Goal: Task Accomplishment & Management: Complete application form

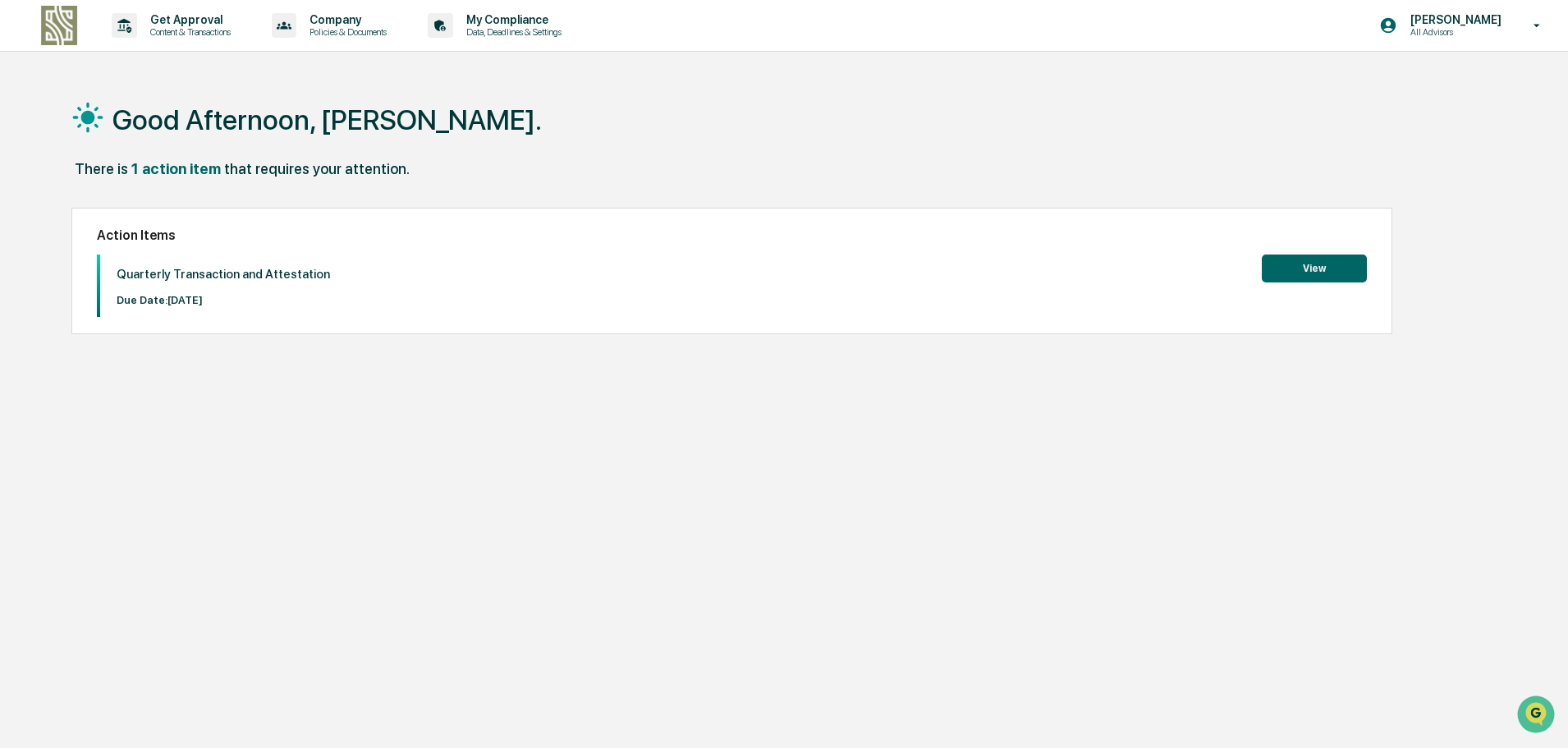
click at [1321, 270] on button "View" at bounding box center [1314, 269] width 105 height 28
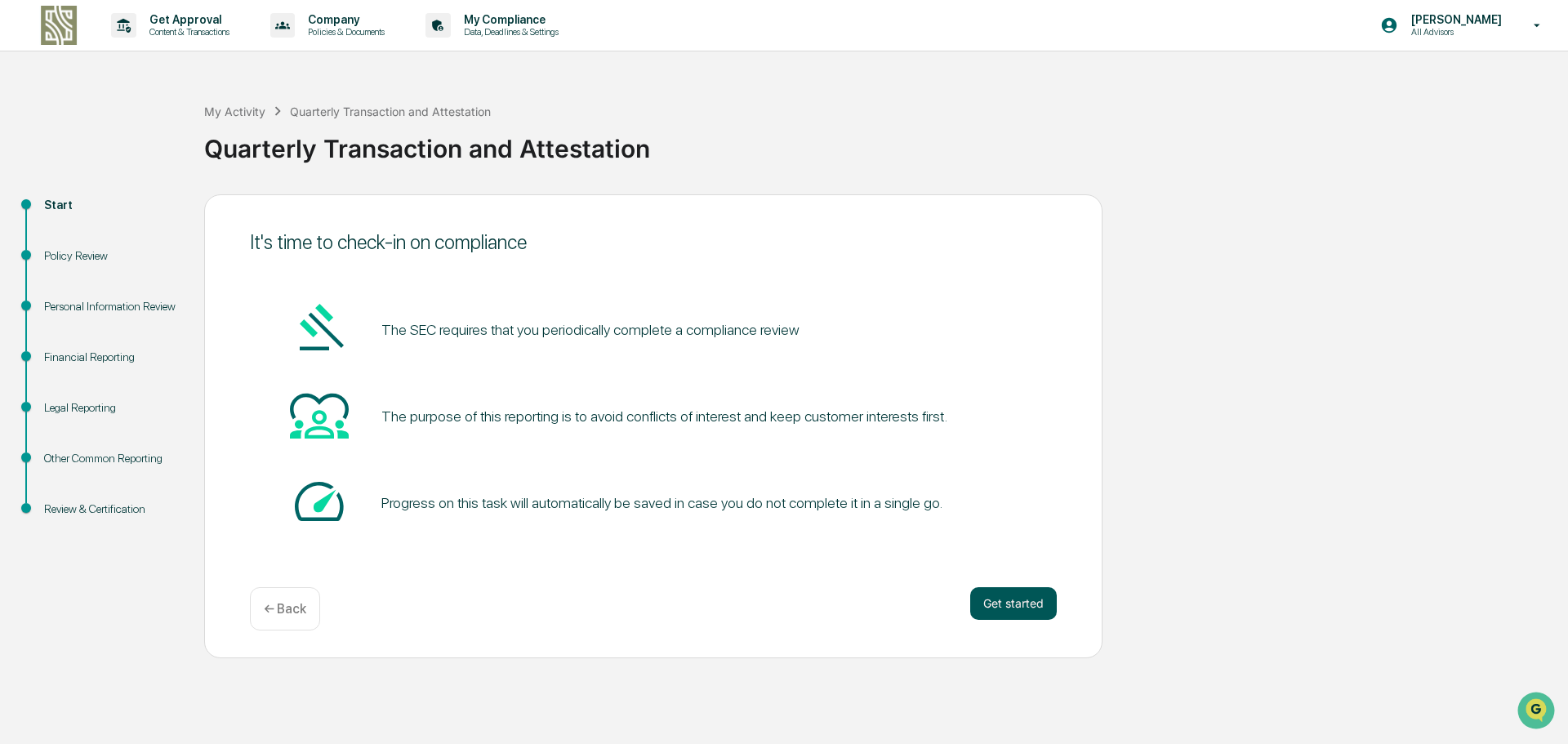
click at [1032, 593] on button "Get started" at bounding box center [1013, 603] width 87 height 32
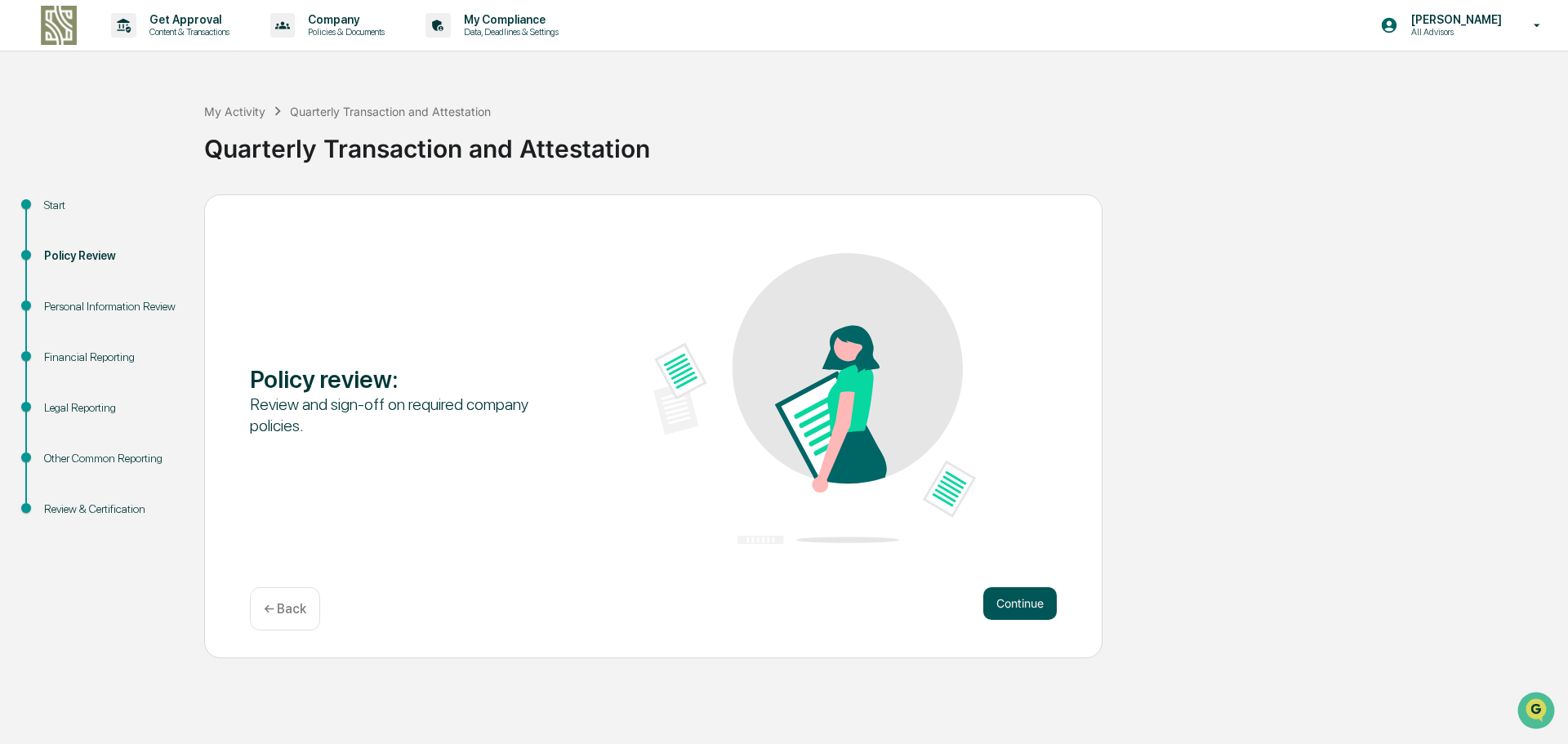
click at [1003, 611] on button "Continue" at bounding box center [1020, 603] width 73 height 32
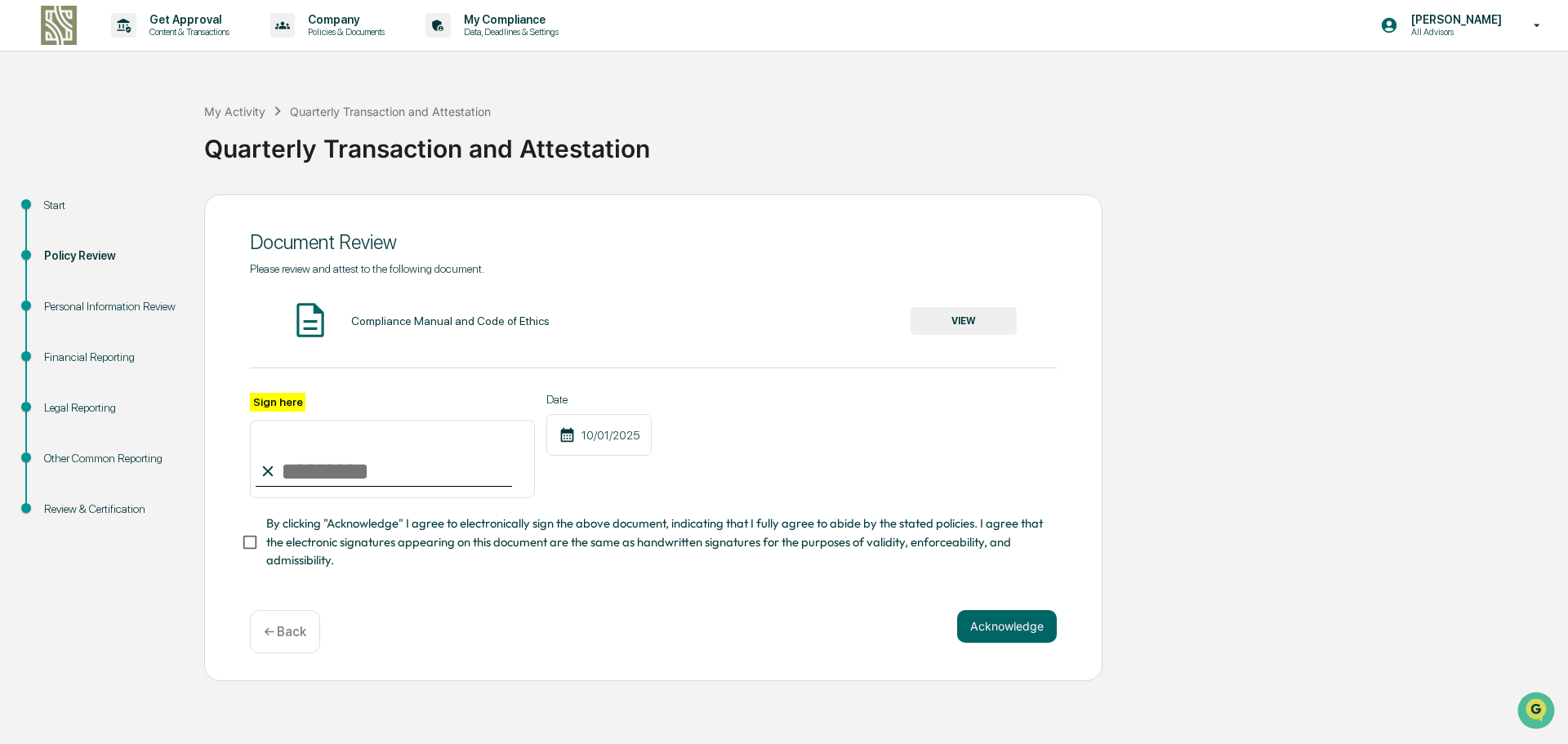
click at [302, 472] on input "Sign here" at bounding box center [392, 459] width 285 height 79
type input "**********"
click at [967, 326] on button "VIEW" at bounding box center [963, 321] width 106 height 28
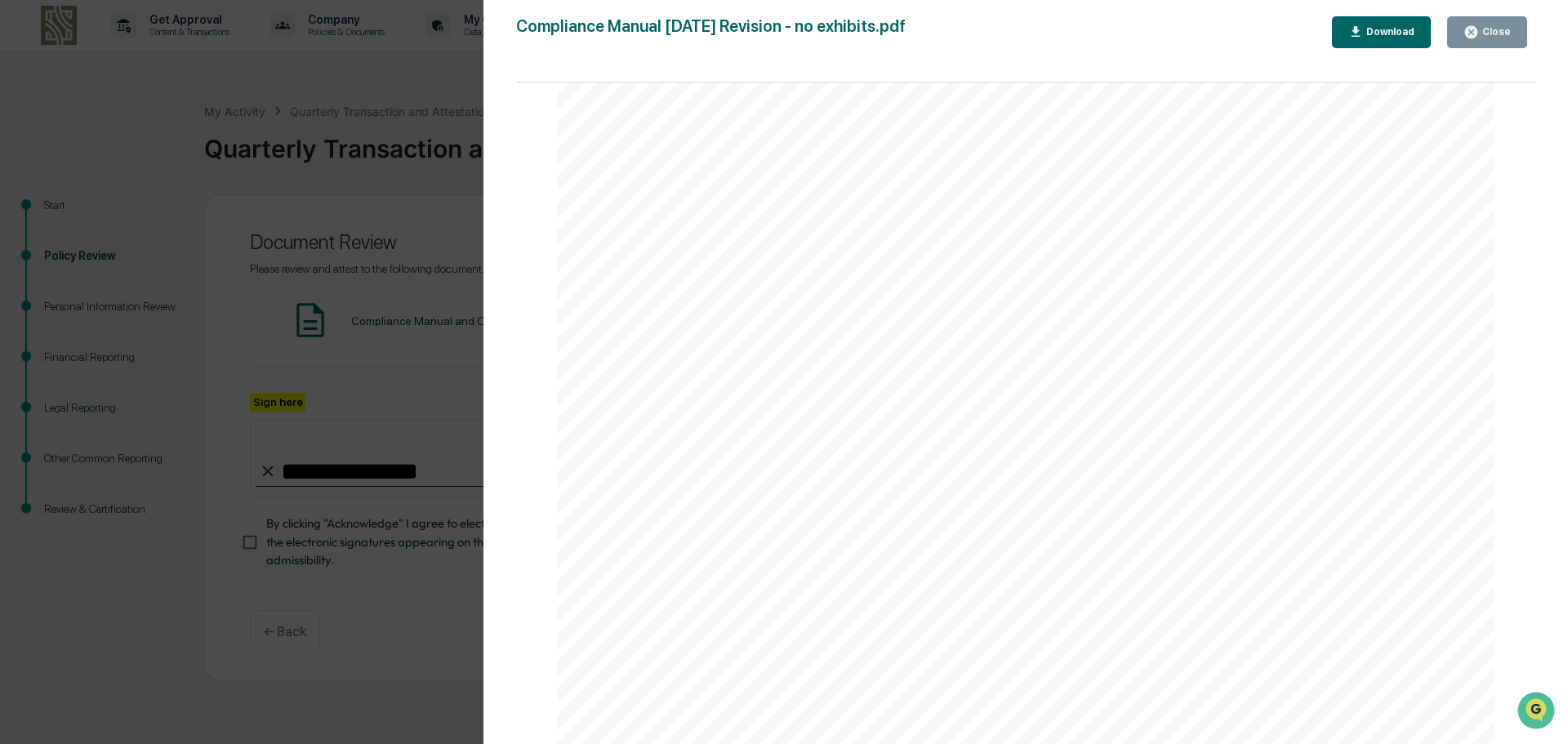
scroll to position [2941, 0]
click at [302, 240] on div "Version History [DATE] 02:25 AM [PERSON_NAME] [DATE] 02:24 AM [PERSON_NAME] Com…" at bounding box center [784, 372] width 1568 height 744
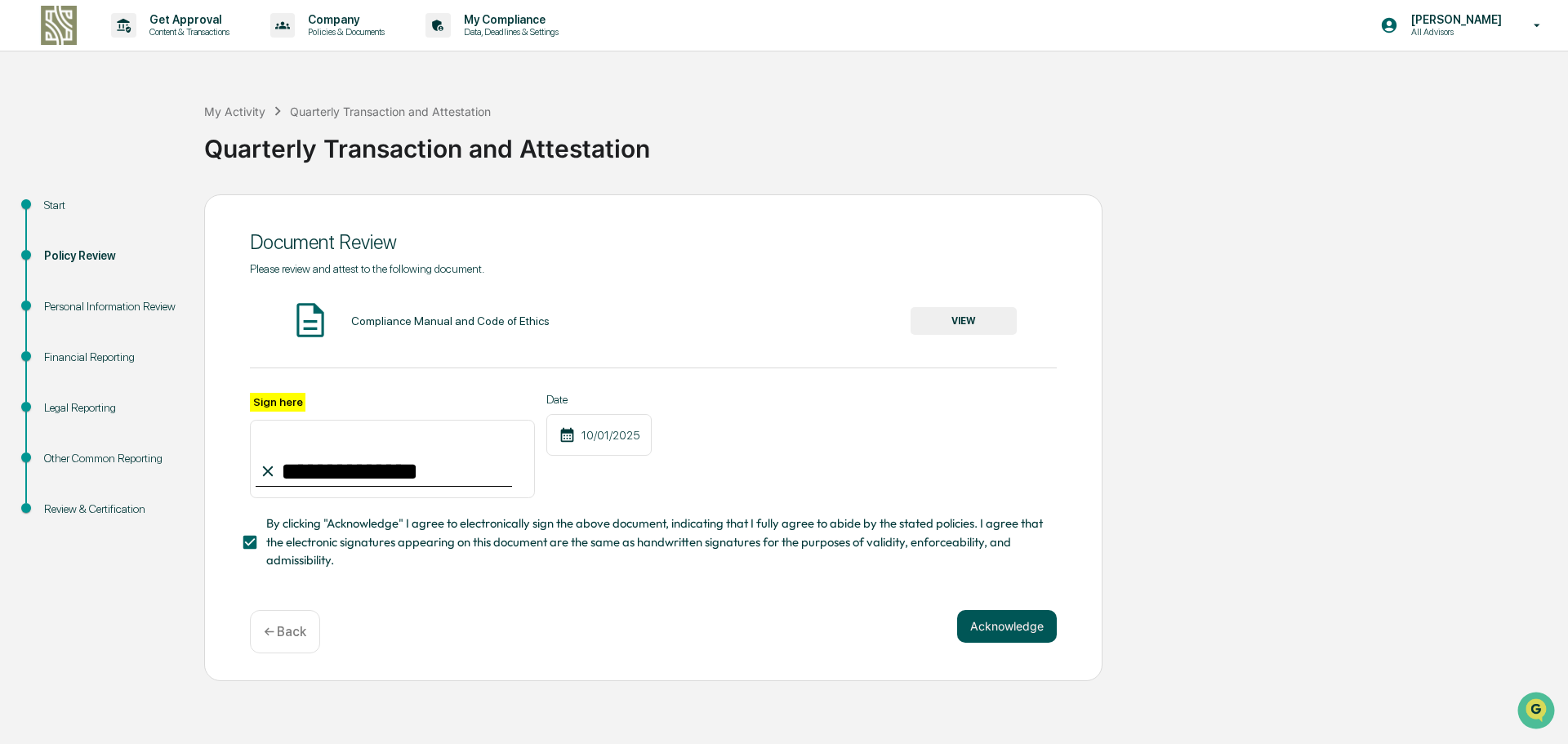
click at [1025, 618] on button "Acknowledge" at bounding box center [1007, 626] width 100 height 32
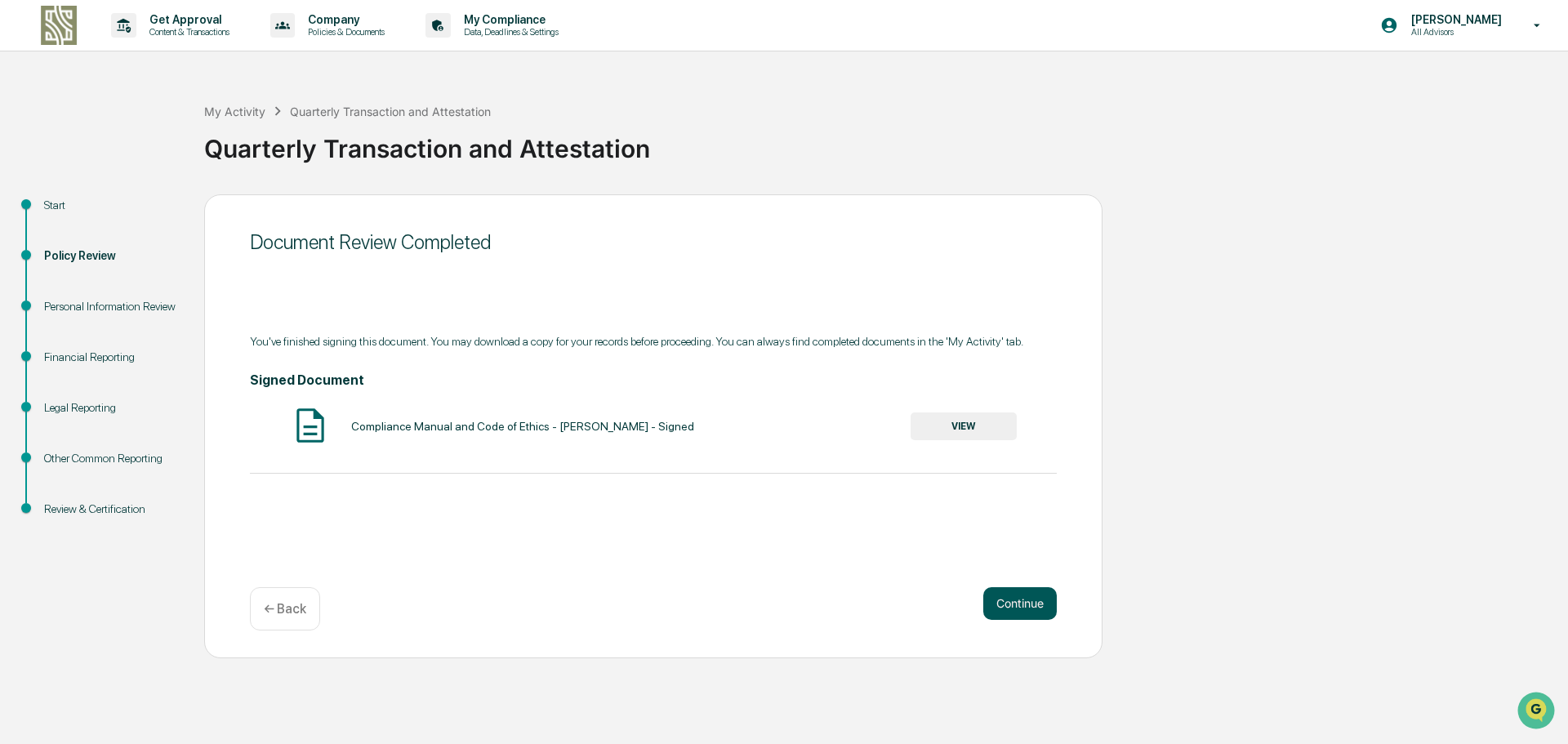
click at [1003, 605] on button "Continue" at bounding box center [1020, 603] width 73 height 32
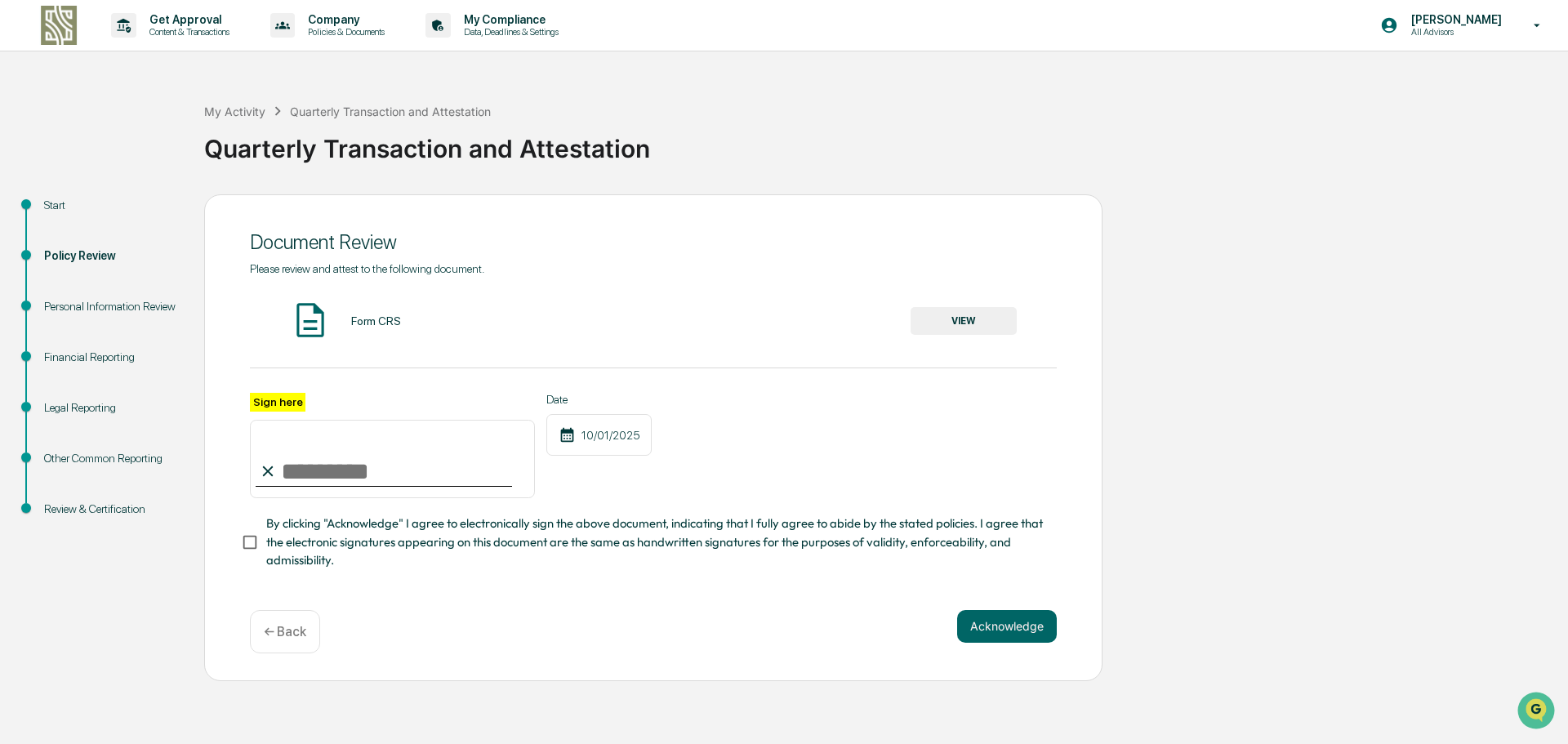
click at [964, 319] on button "VIEW" at bounding box center [963, 321] width 106 height 28
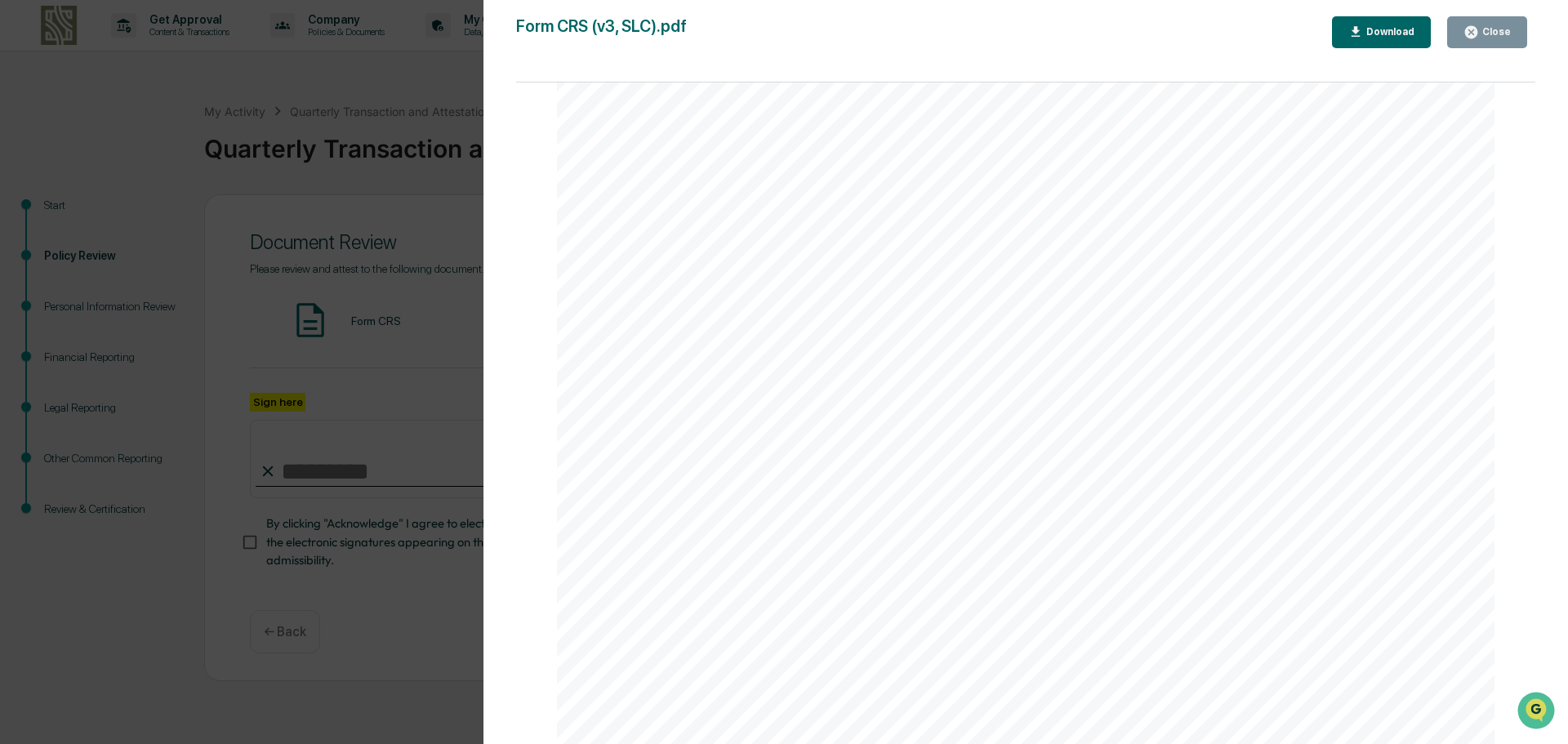
scroll to position [0, 0]
click at [281, 162] on div "Version History [DATE] 11:32 PM [PERSON_NAME] Form CRS (v3, SLC).pdf Close Down…" at bounding box center [784, 372] width 1568 height 744
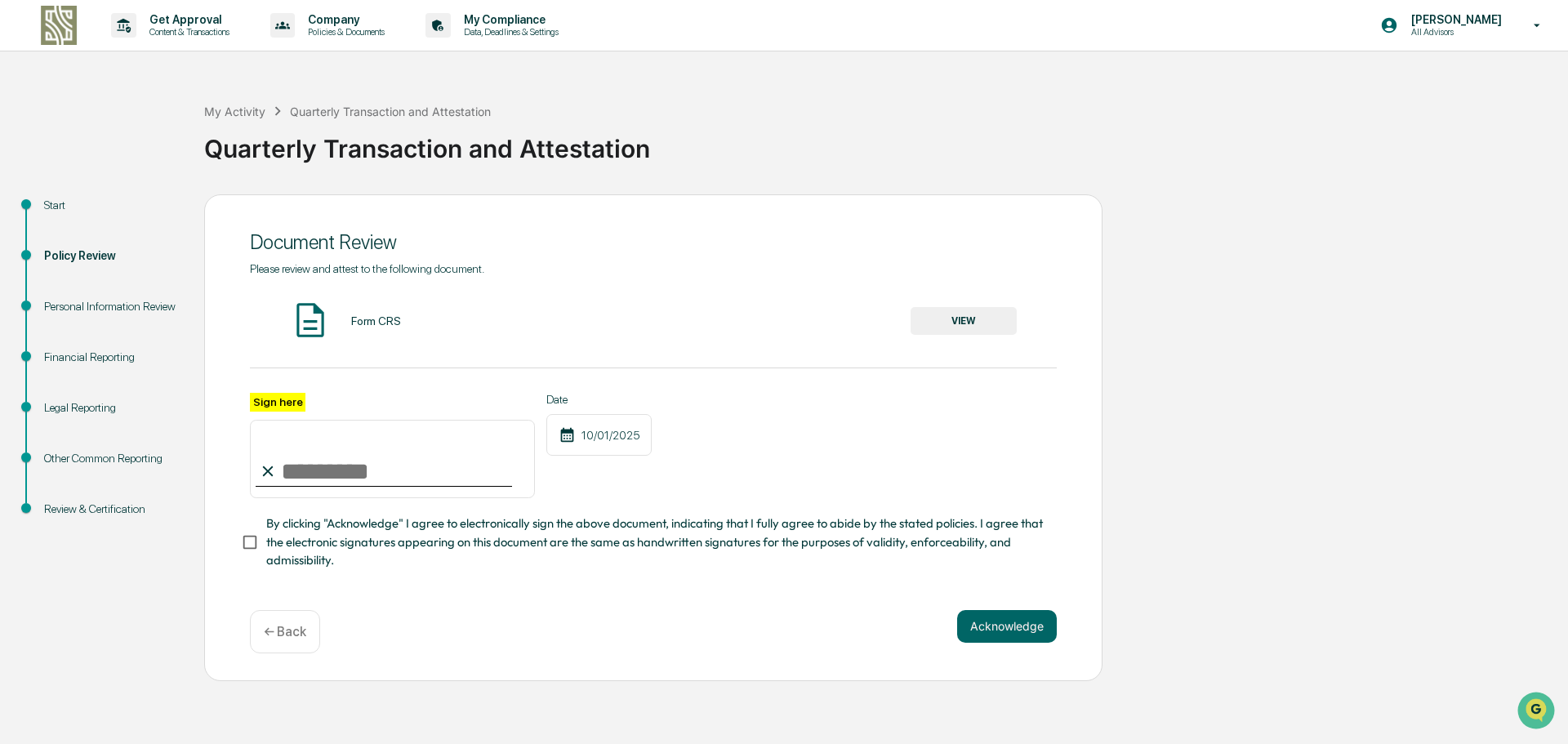
click at [355, 465] on input "Sign here" at bounding box center [392, 459] width 285 height 79
type input "**********"
click at [987, 616] on button "Acknowledge" at bounding box center [1007, 626] width 100 height 32
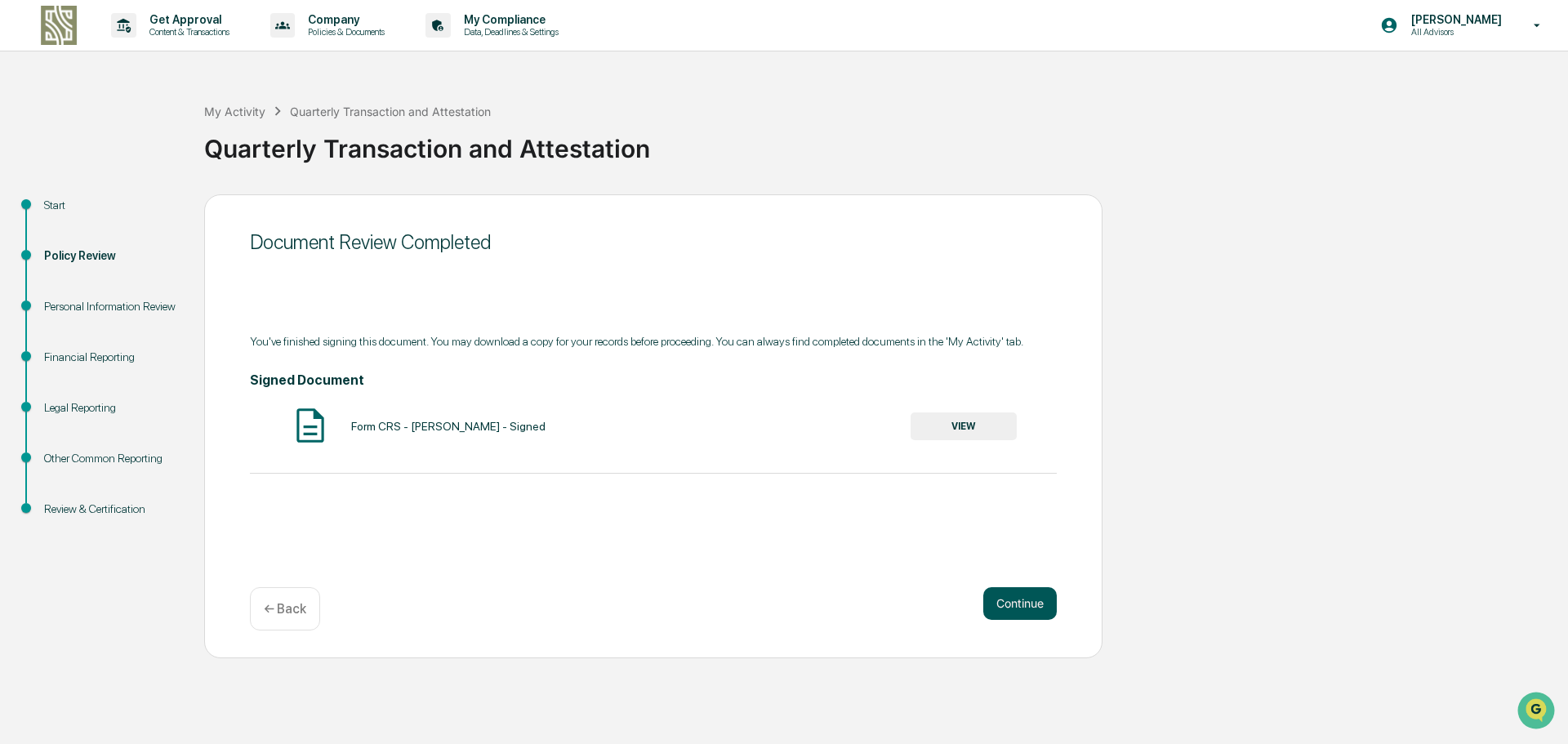
click at [1029, 610] on button "Continue" at bounding box center [1020, 603] width 73 height 32
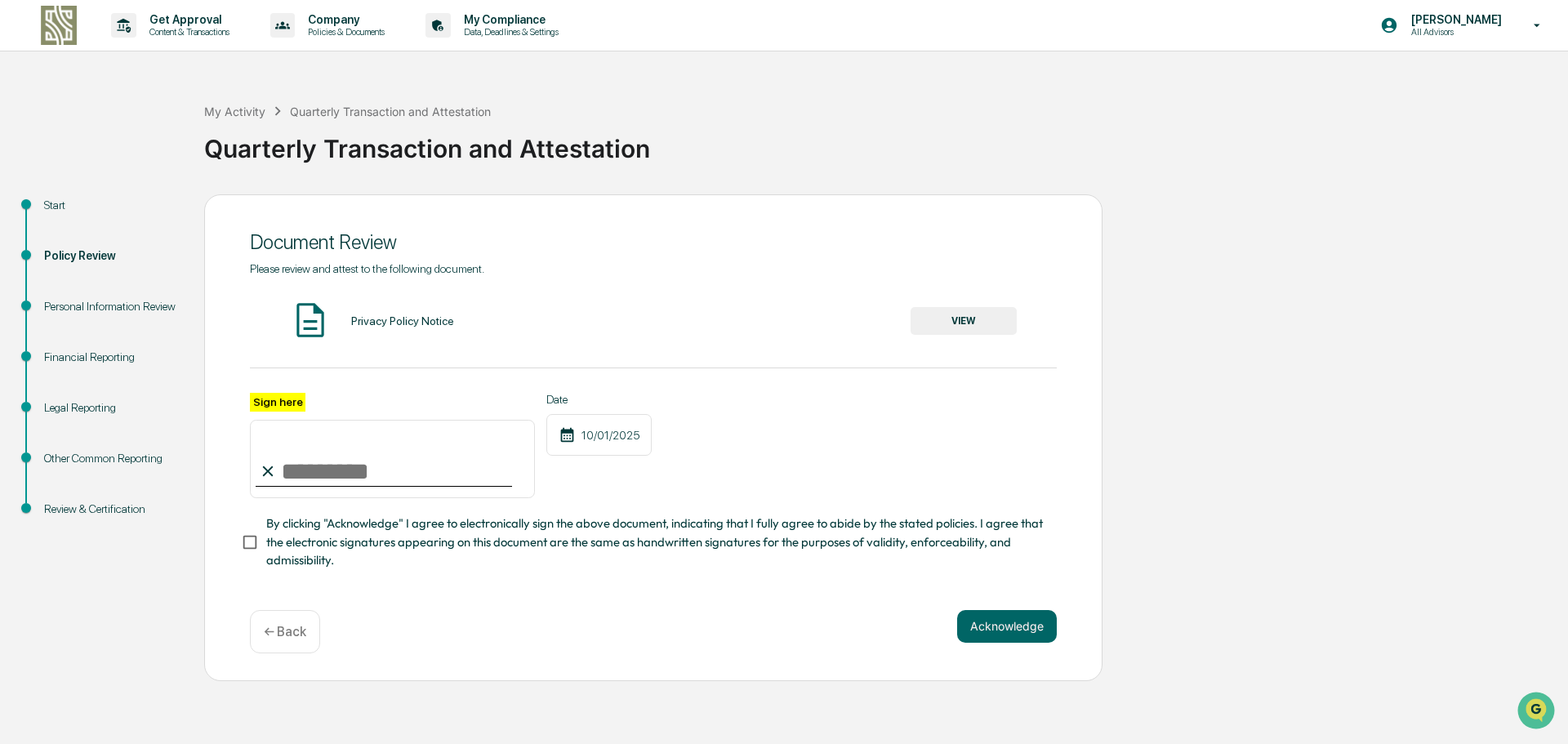
click at [942, 317] on button "VIEW" at bounding box center [963, 321] width 106 height 28
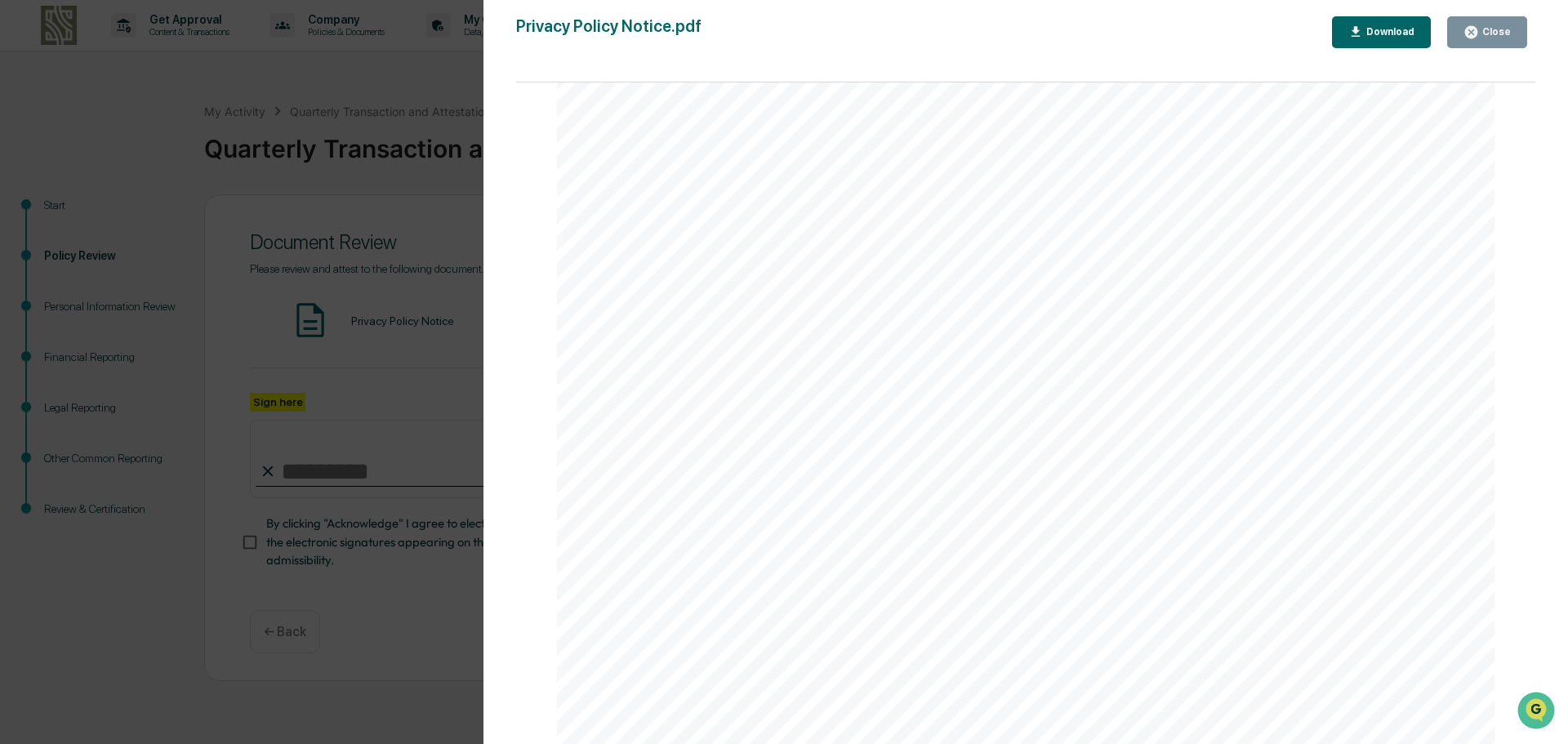
scroll to position [1448, 0]
drag, startPoint x: 317, startPoint y: 110, endPoint x: 406, endPoint y: 261, distance: 175.3
click at [317, 118] on div "Version History [DATE] 11:30 PM [PERSON_NAME] Privacy Policy Notice.pdf Close D…" at bounding box center [784, 372] width 1568 height 744
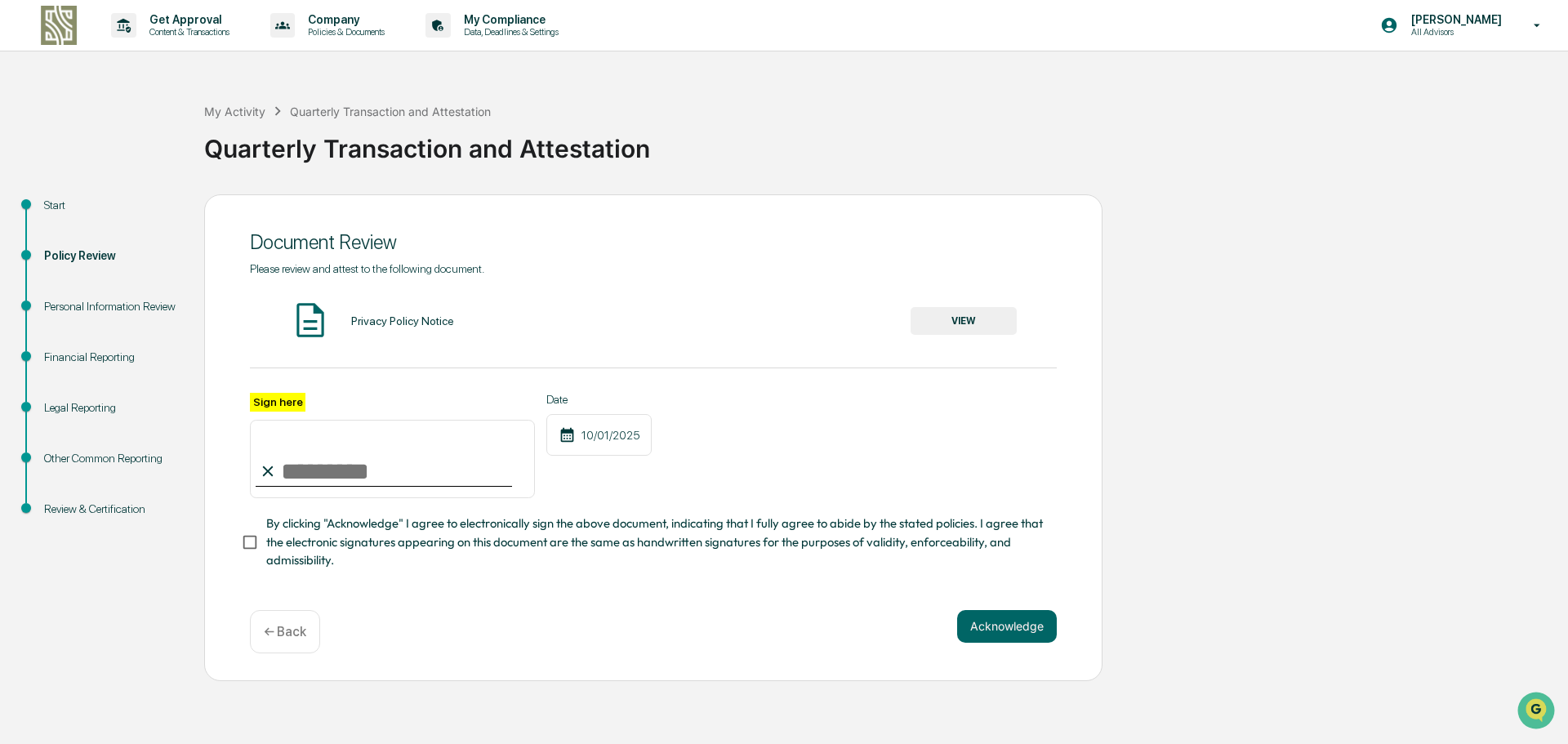
drag, startPoint x: 346, startPoint y: 468, endPoint x: 393, endPoint y: 480, distance: 48.5
click at [346, 468] on input "Sign here" at bounding box center [392, 459] width 285 height 79
type input "**********"
click at [1011, 629] on button "Acknowledge" at bounding box center [1007, 626] width 100 height 32
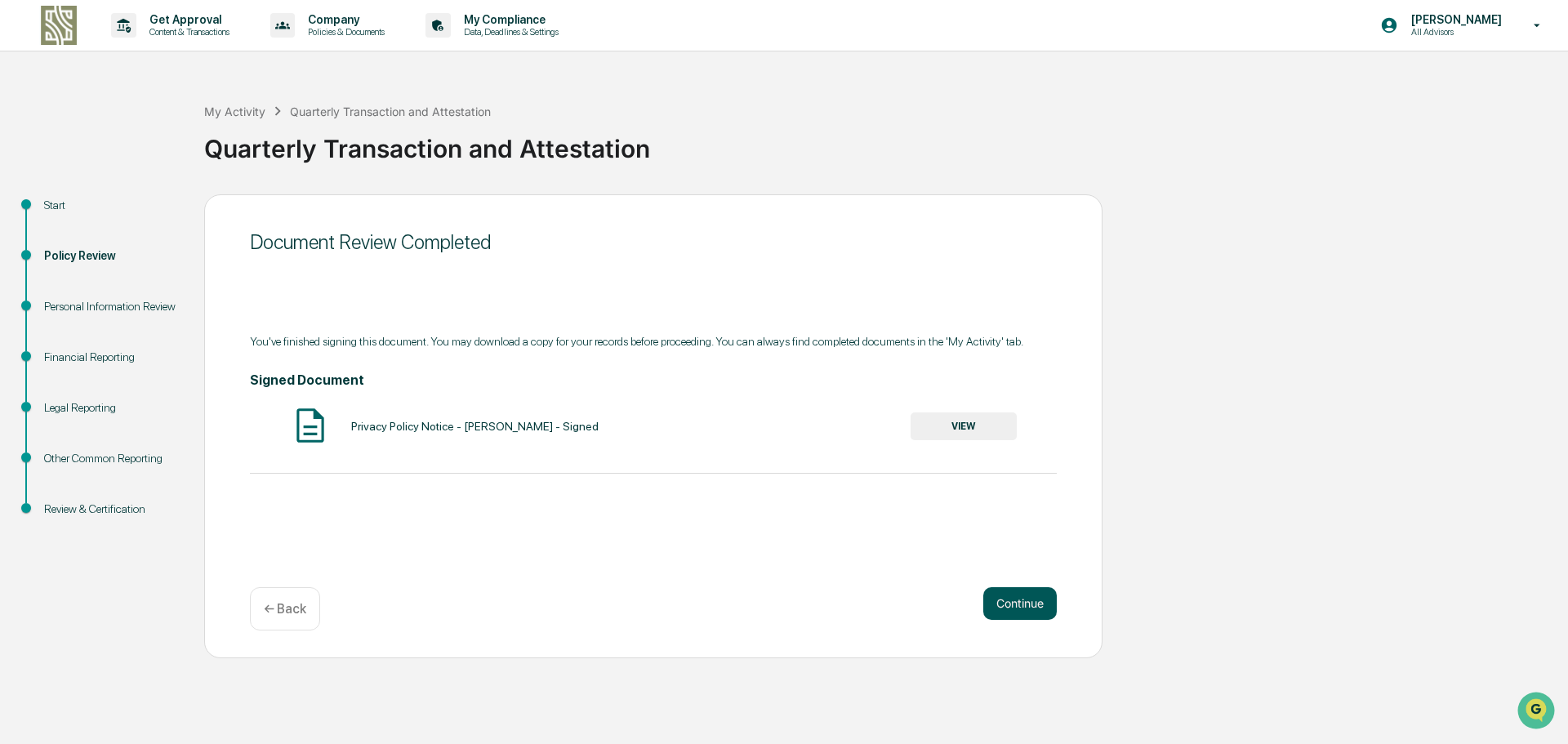
click at [1018, 608] on button "Continue" at bounding box center [1020, 603] width 73 height 32
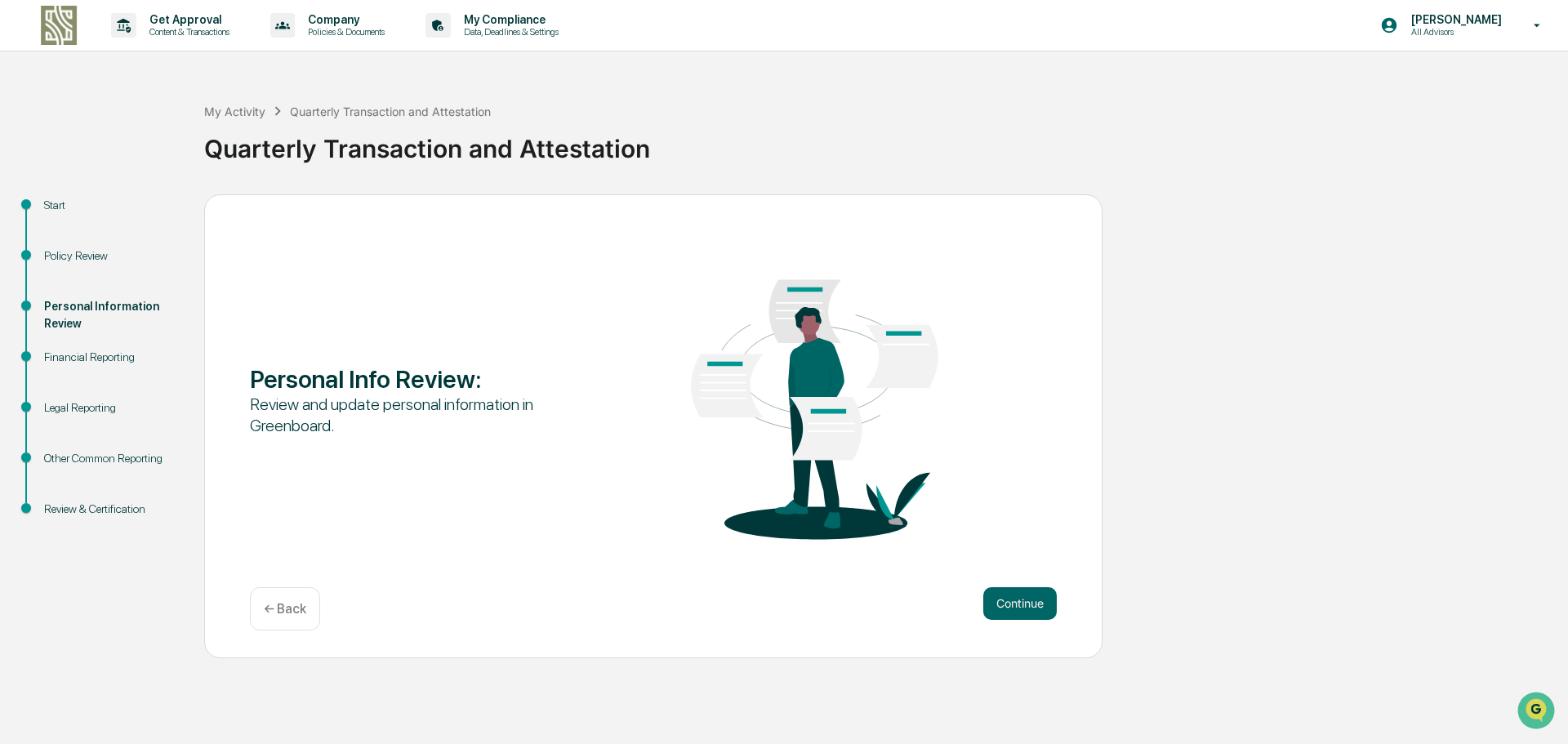
click at [1018, 608] on button "Continue" at bounding box center [1020, 603] width 73 height 32
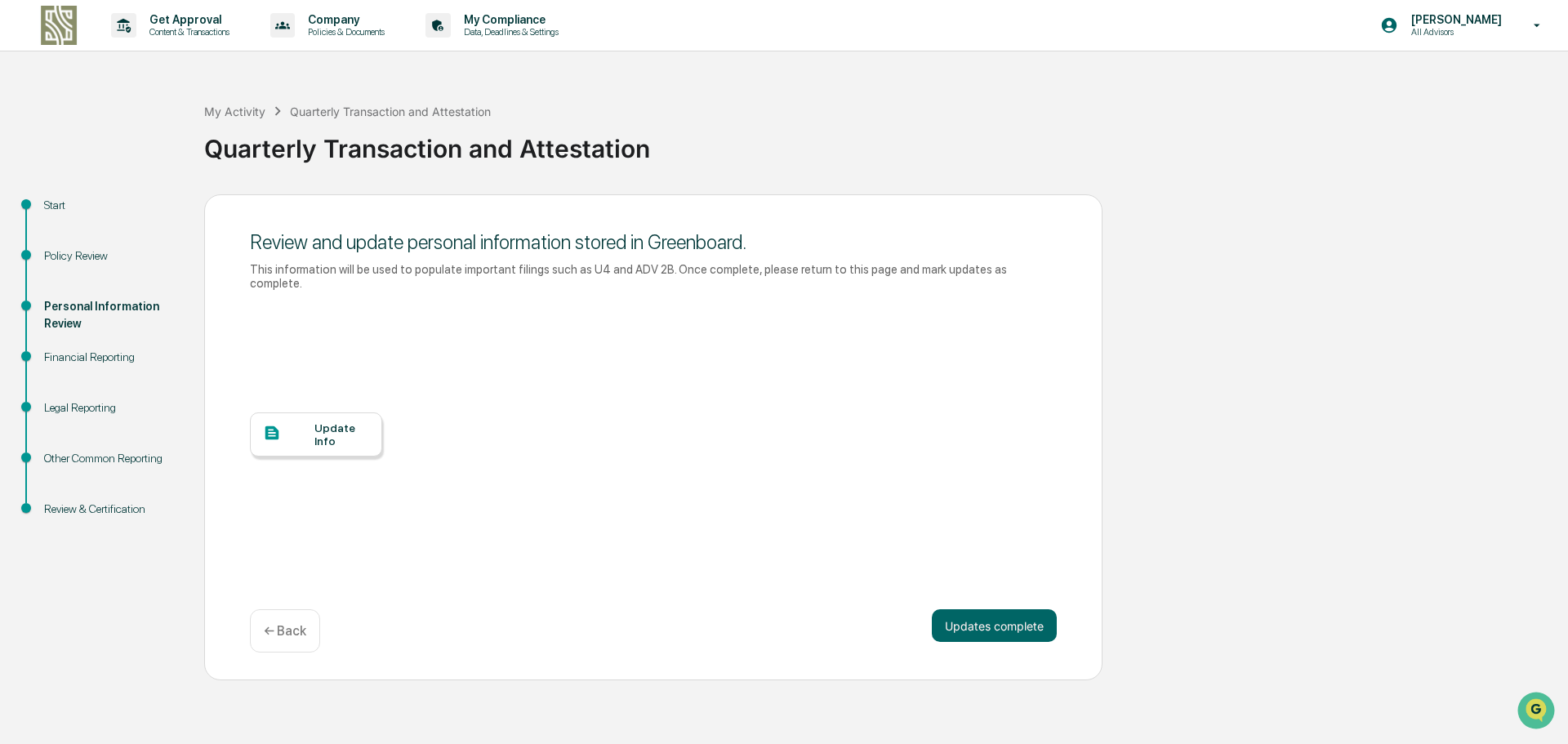
click at [1018, 609] on button "Updates complete" at bounding box center [994, 625] width 125 height 32
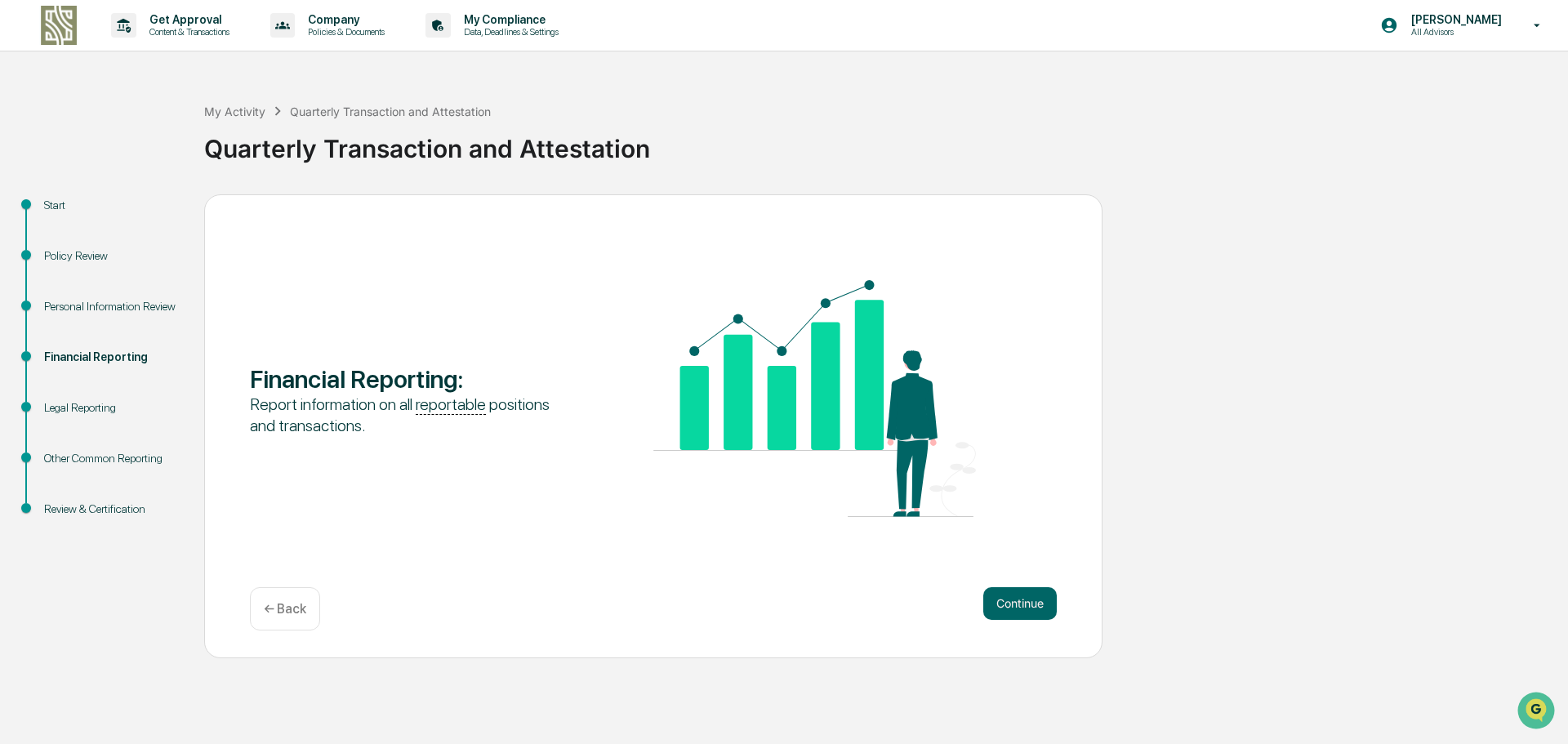
click at [1018, 608] on button "Continue" at bounding box center [1020, 603] width 73 height 32
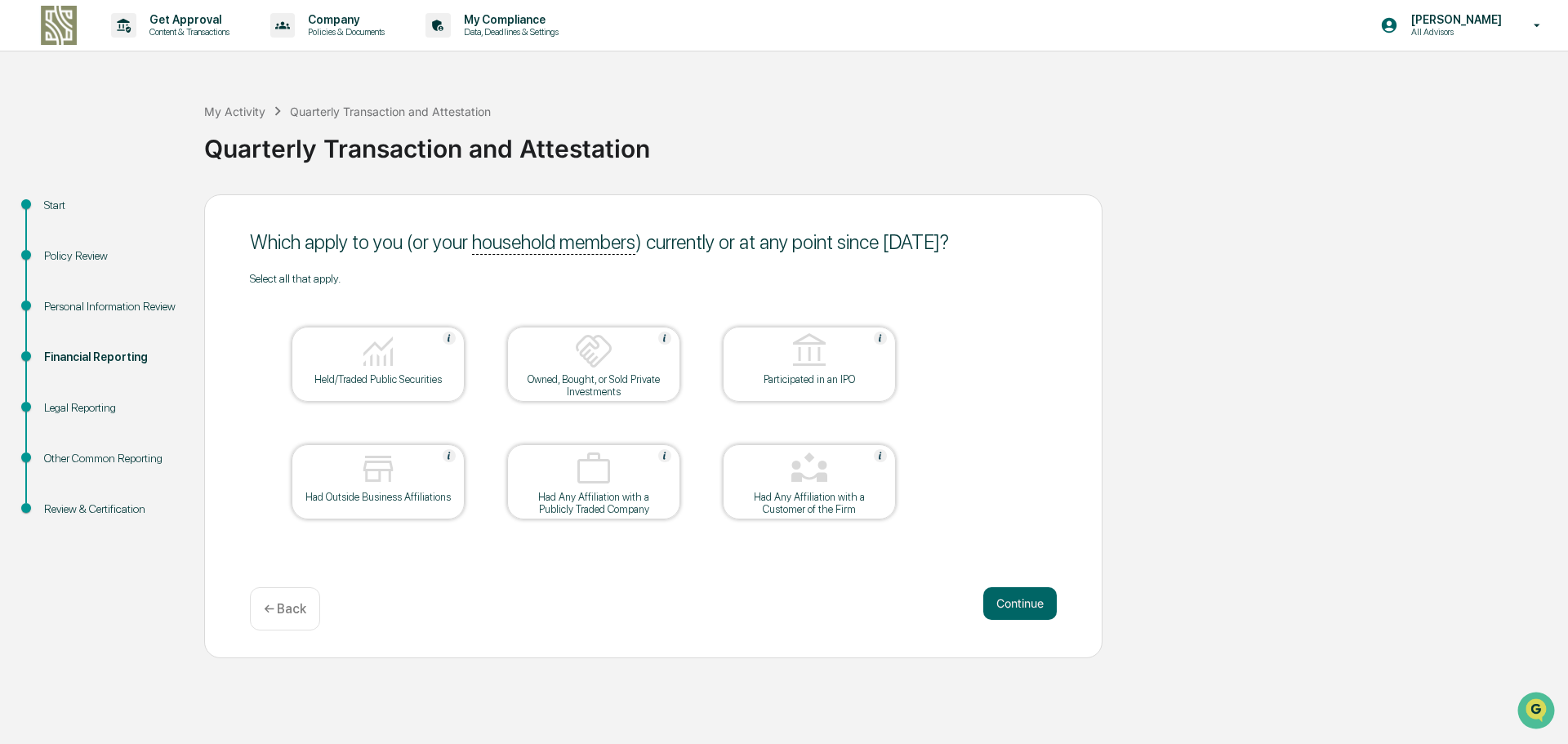
click at [1018, 608] on button "Continue" at bounding box center [1020, 603] width 73 height 32
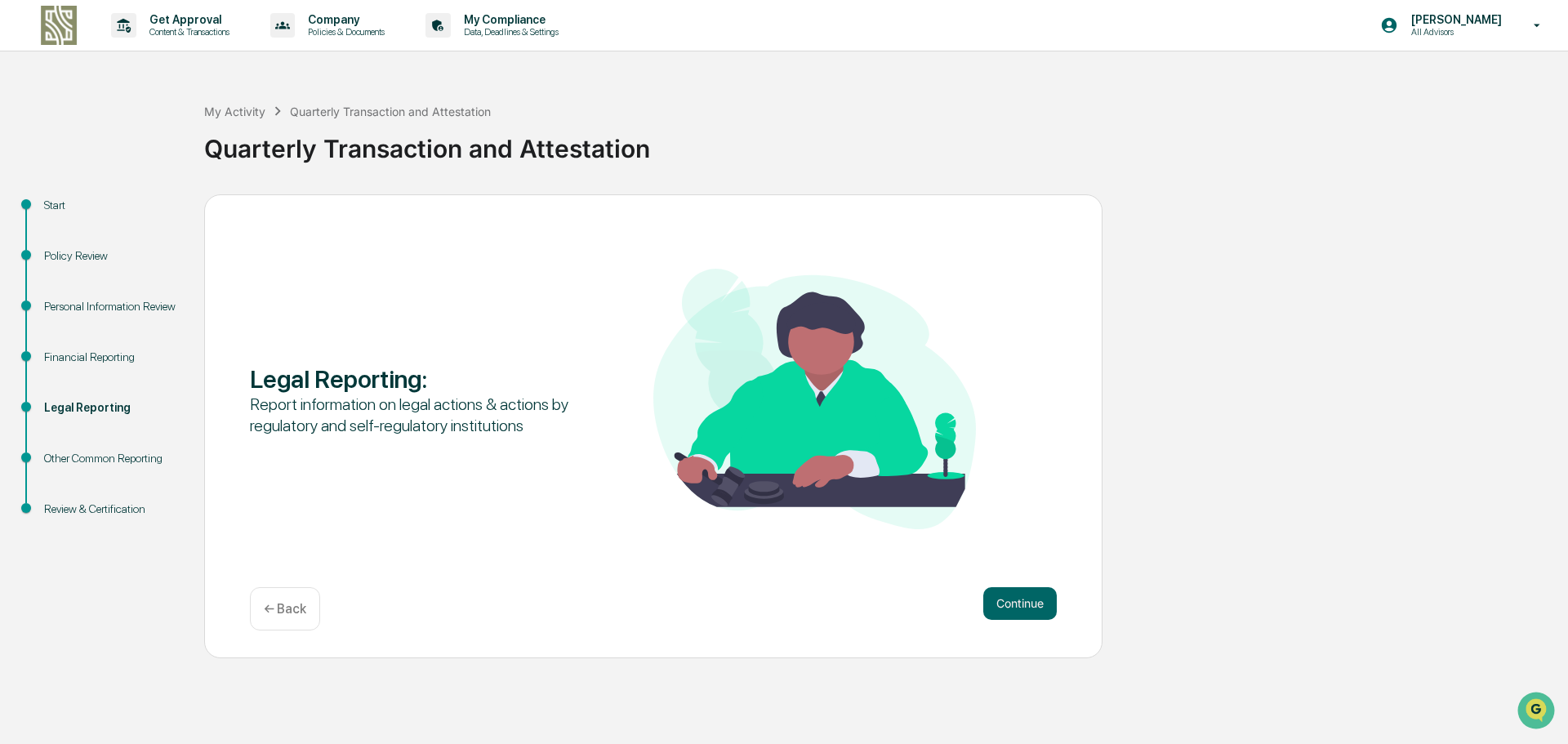
click at [1018, 608] on button "Continue" at bounding box center [1020, 603] width 73 height 32
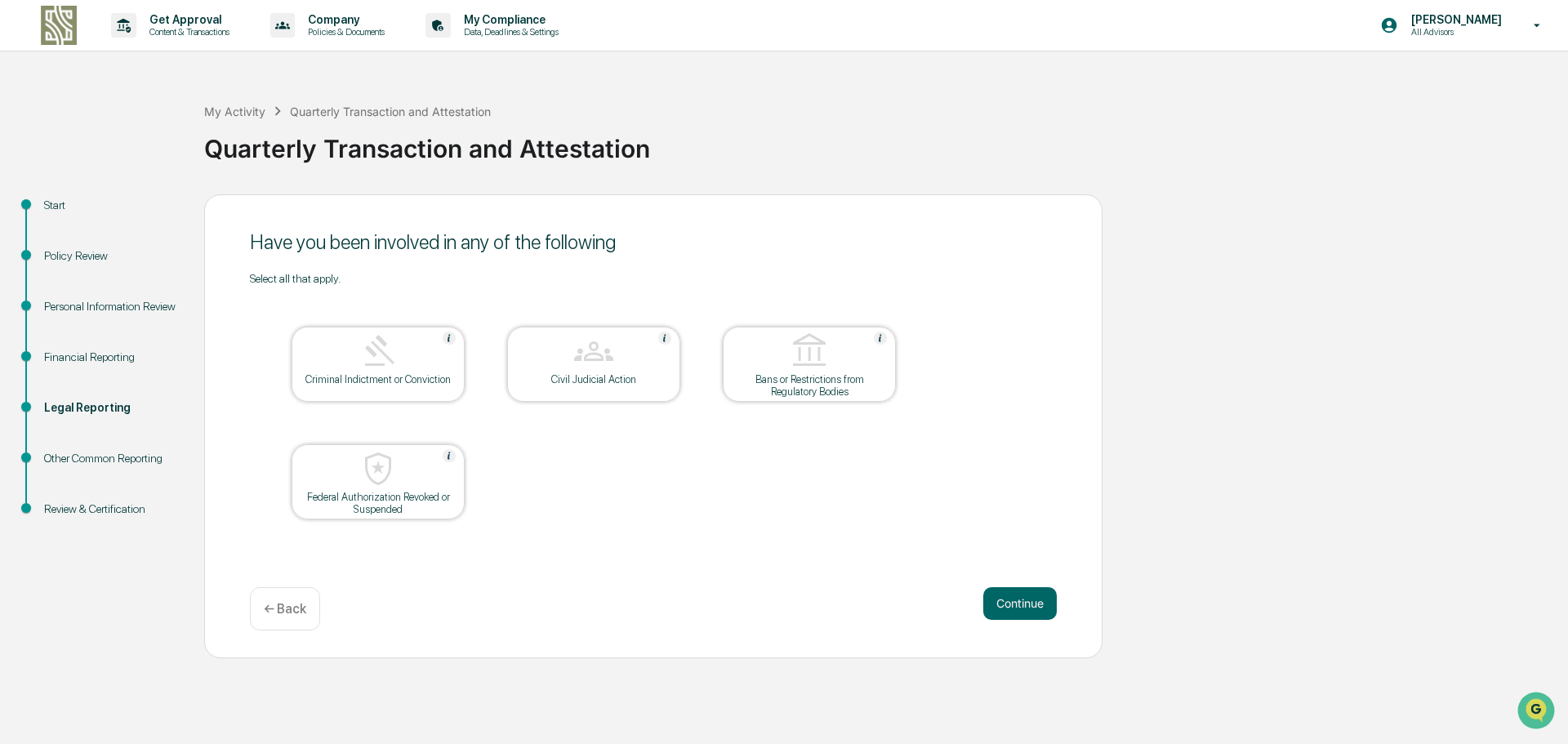
click at [1018, 608] on button "Continue" at bounding box center [1020, 603] width 73 height 32
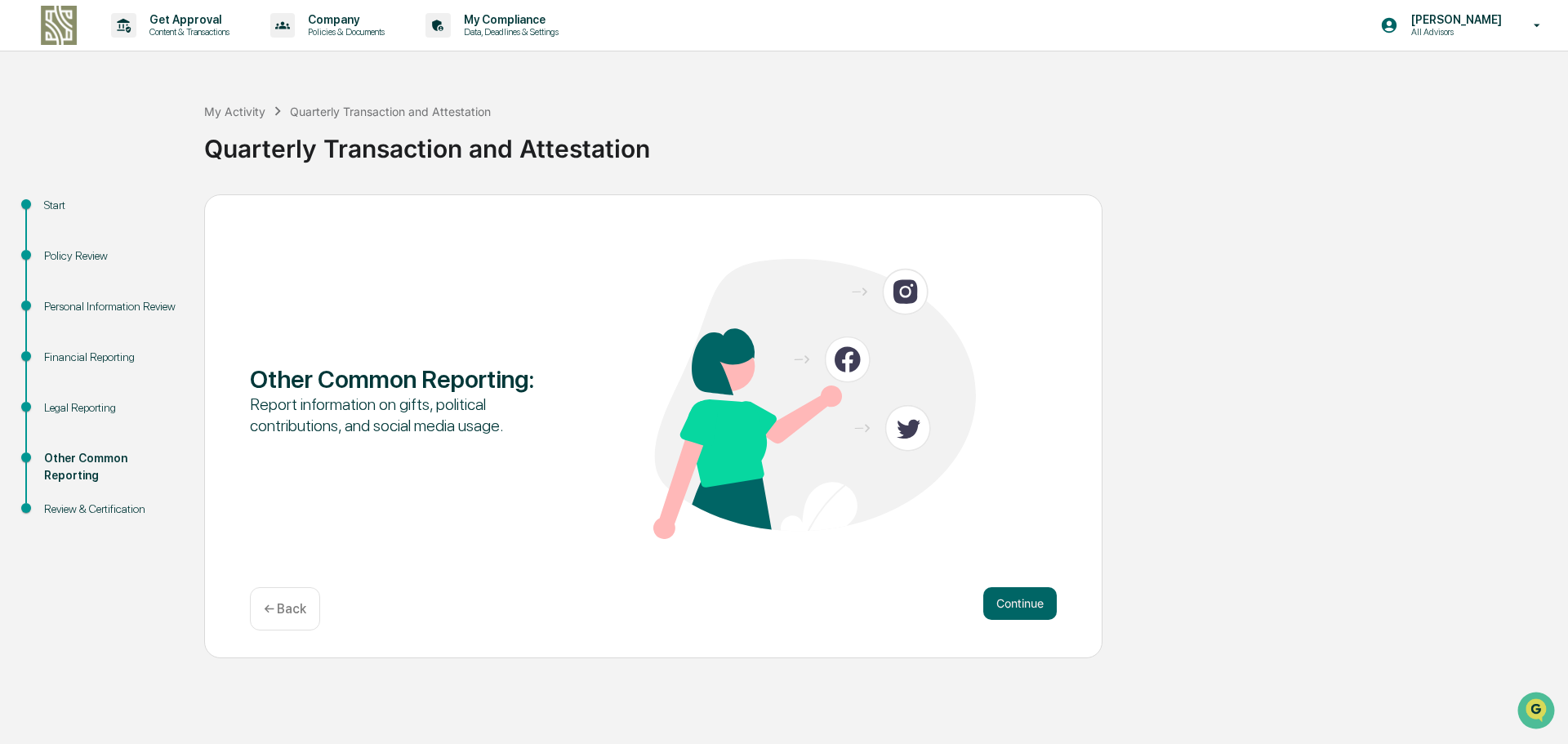
click at [1018, 608] on button "Continue" at bounding box center [1020, 603] width 73 height 32
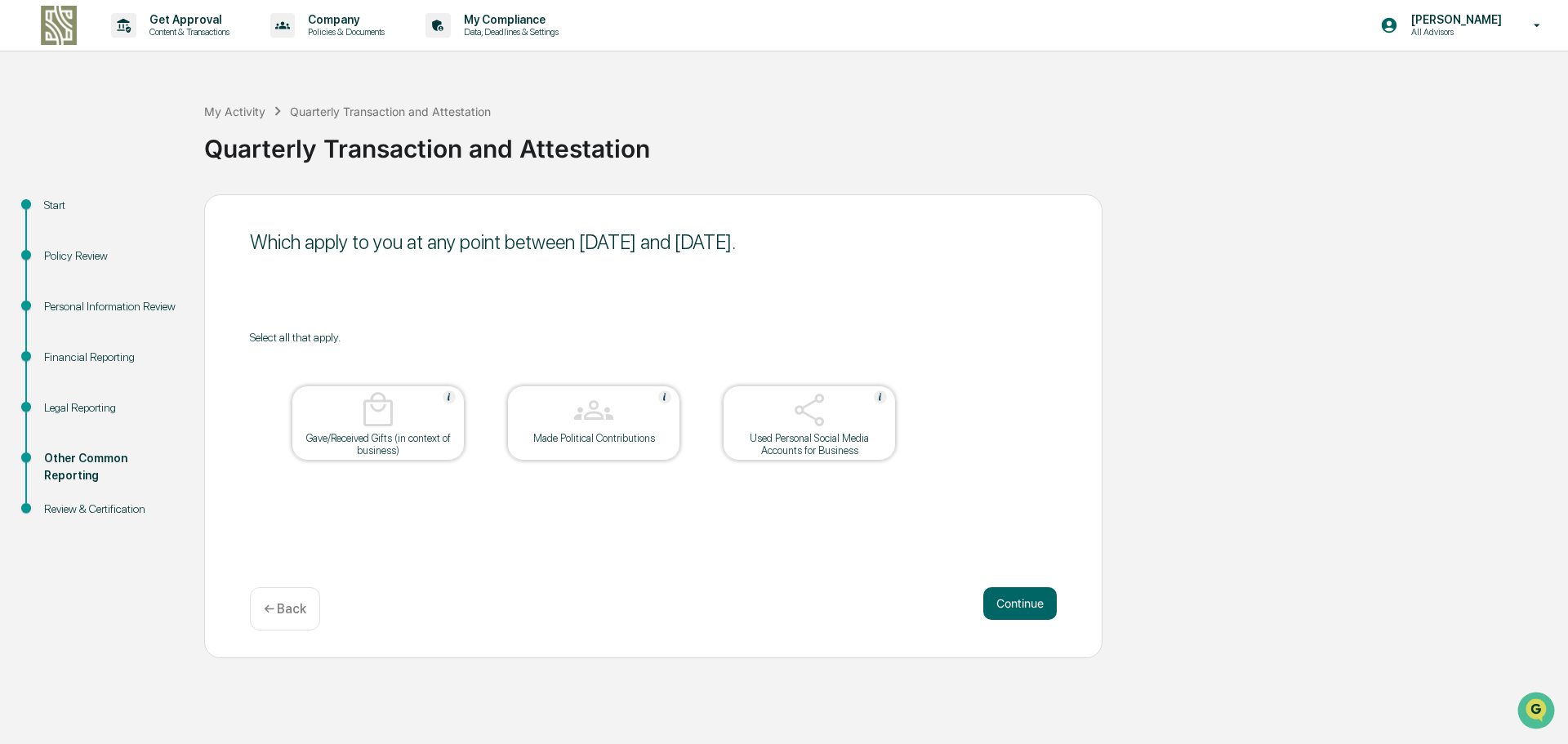
click at [1018, 608] on button "Continue" at bounding box center [1020, 603] width 73 height 32
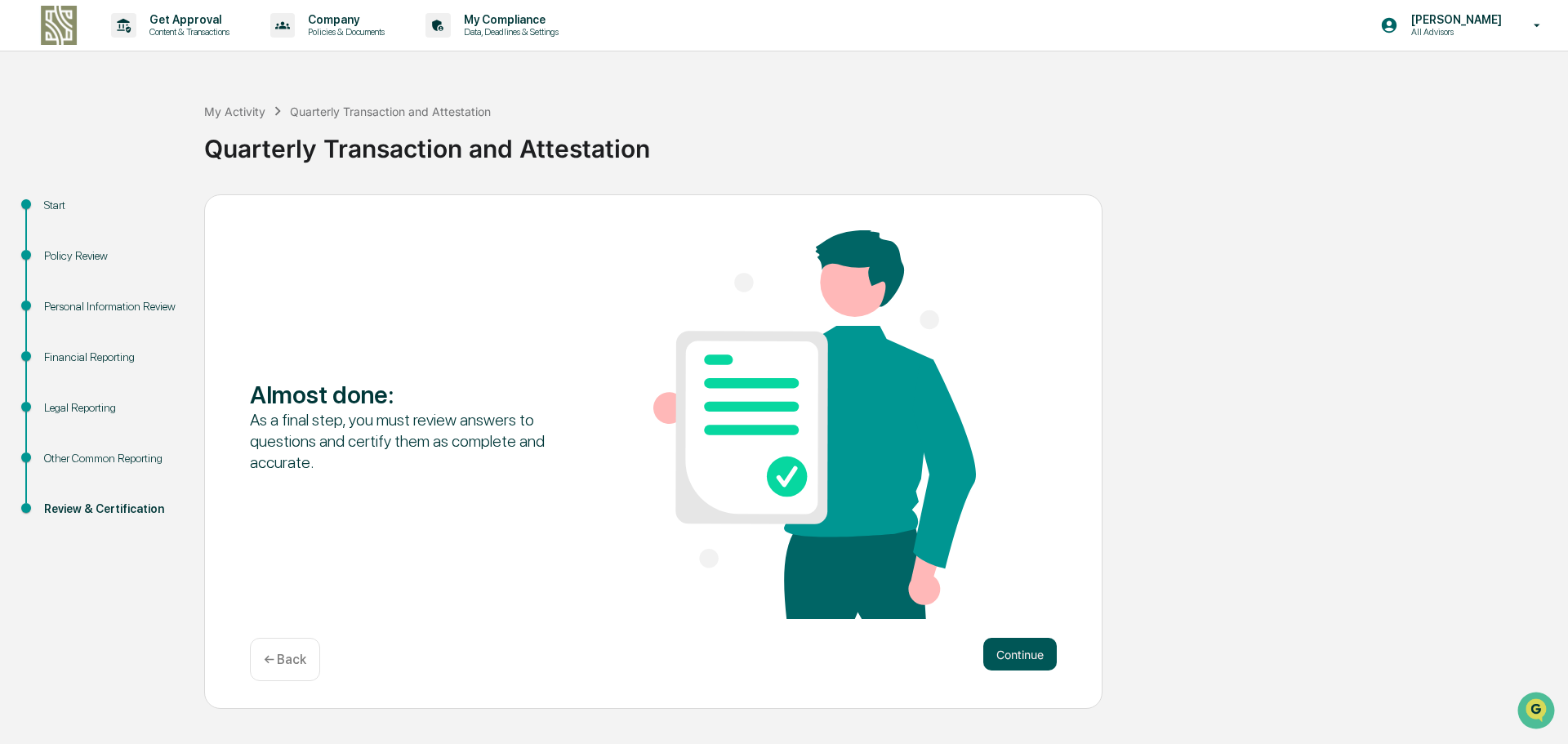
click at [1025, 647] on button "Continue" at bounding box center [1020, 654] width 73 height 32
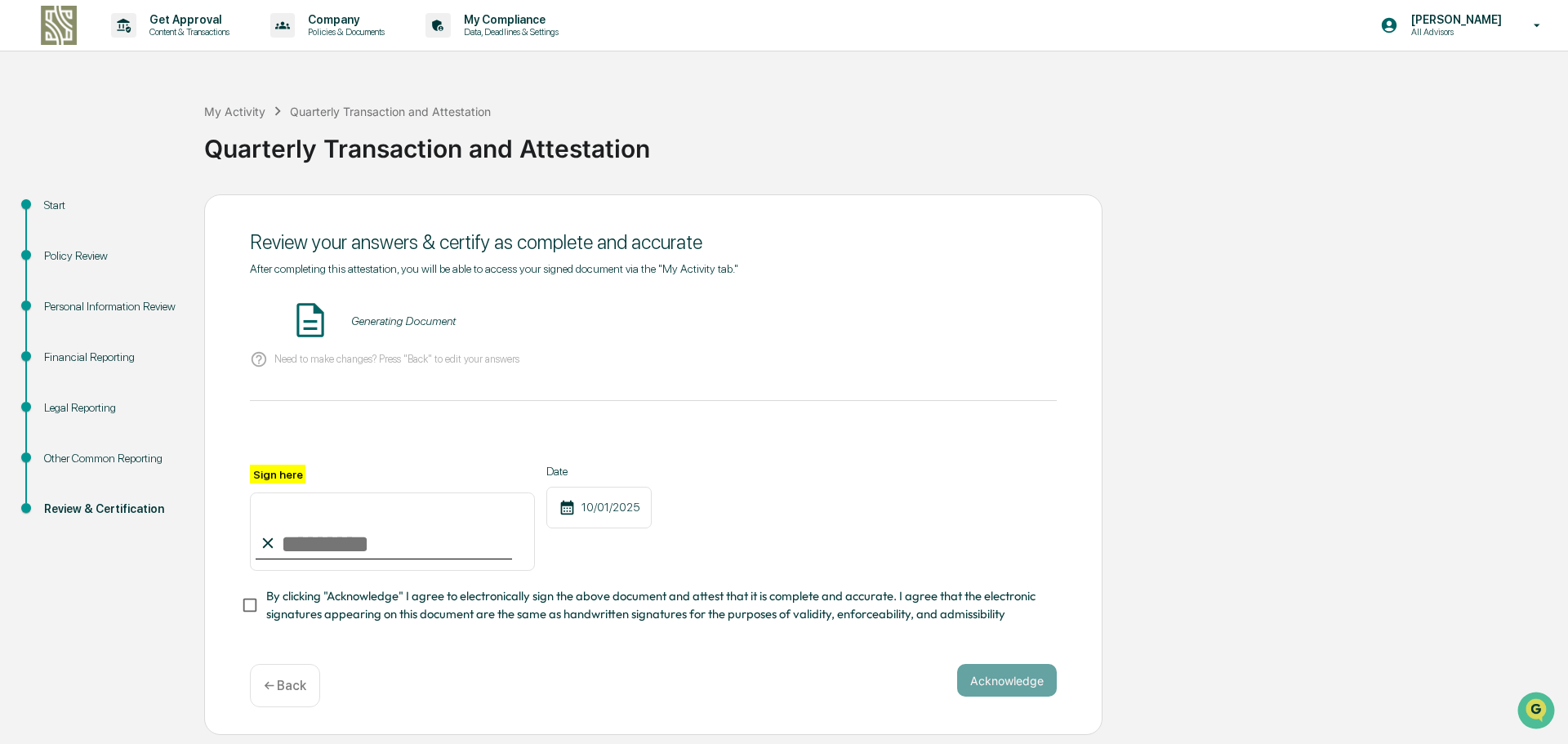
click at [315, 552] on input "Sign here" at bounding box center [392, 532] width 285 height 79
click at [1003, 322] on button "VIEW" at bounding box center [963, 321] width 106 height 28
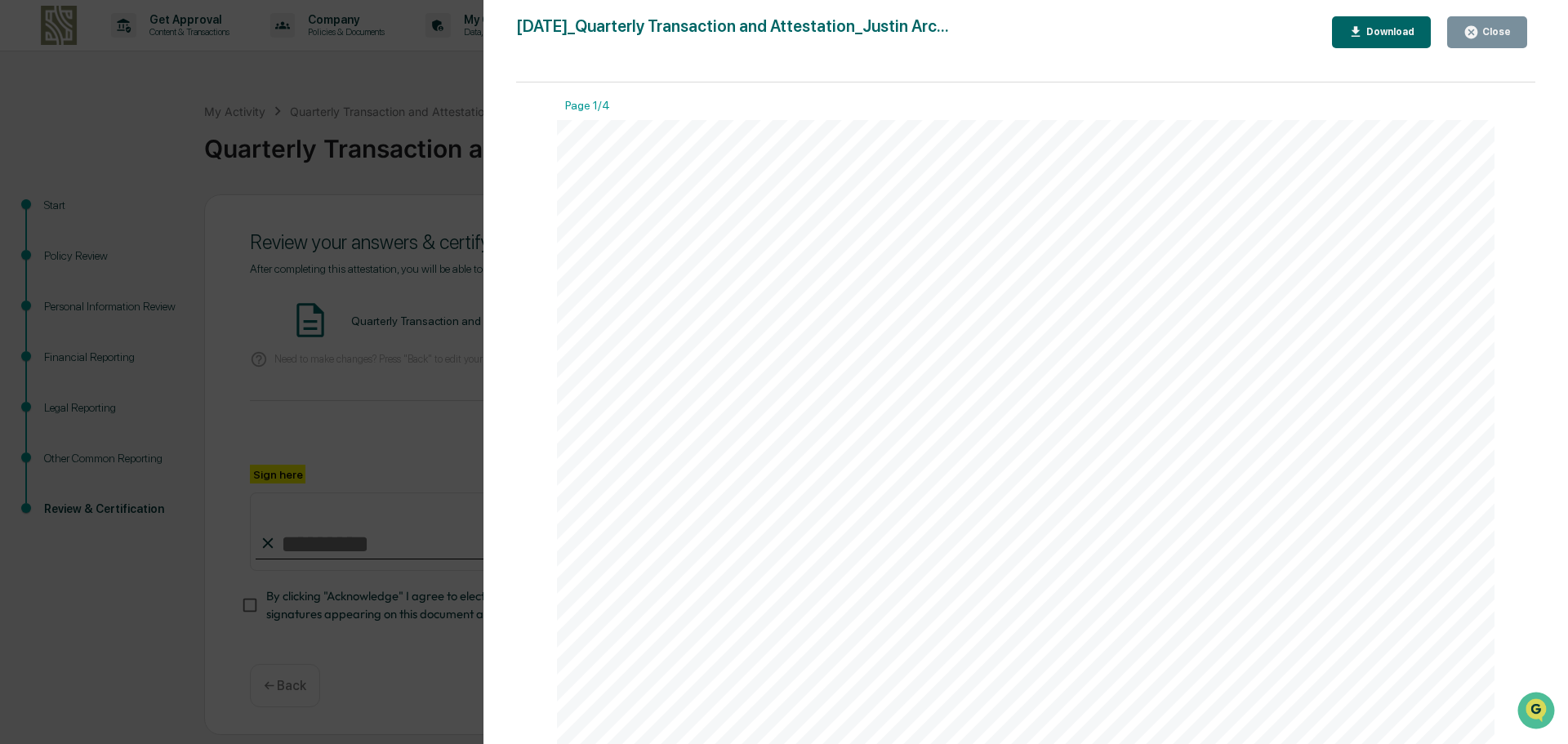
click at [335, 417] on div "Version History [DATE] 08:11 PM [PERSON_NAME] [DATE]_Quarterly Transaction and …" at bounding box center [784, 372] width 1568 height 744
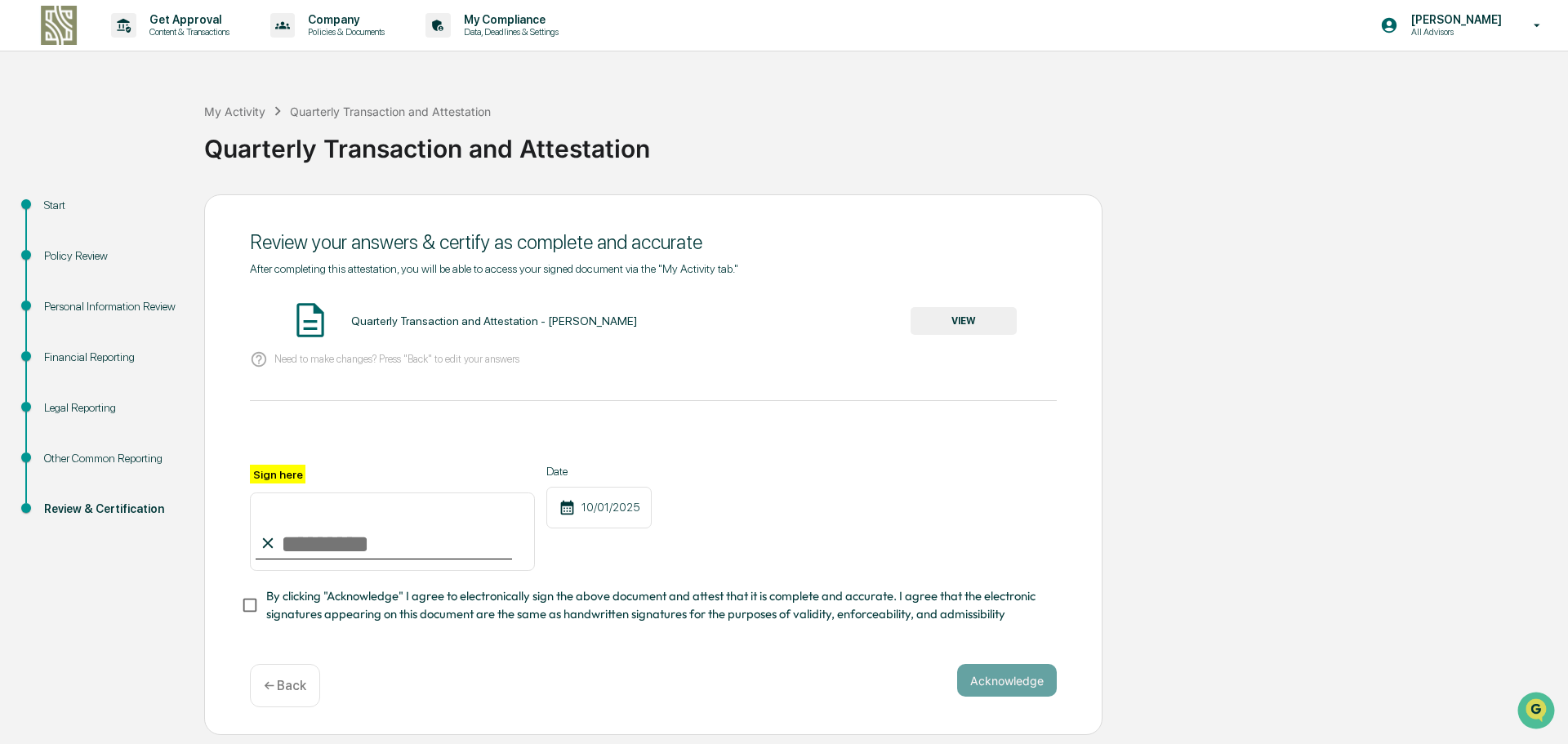
click at [350, 559] on input "Sign here" at bounding box center [392, 532] width 285 height 79
type input "**********"
click at [989, 678] on button "Acknowledge" at bounding box center [1007, 680] width 100 height 32
